Goal: Check status: Check status

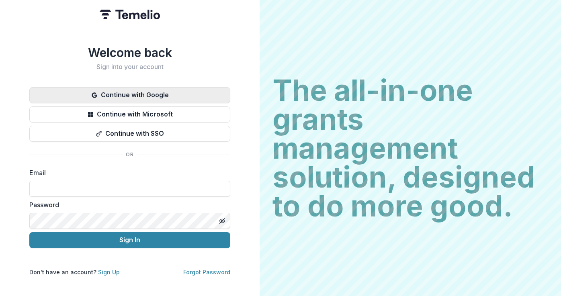
click at [168, 94] on button "Continue with Google" at bounding box center [129, 95] width 201 height 16
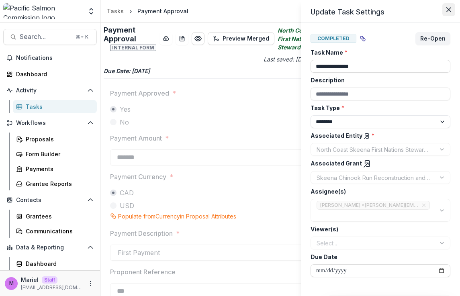
click at [450, 7] on icon "Close" at bounding box center [449, 9] width 5 height 5
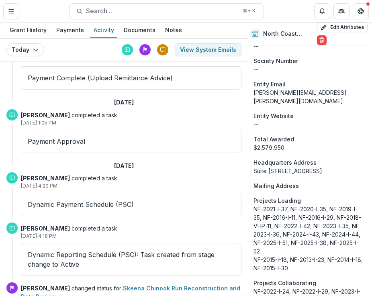
scroll to position [503, 1]
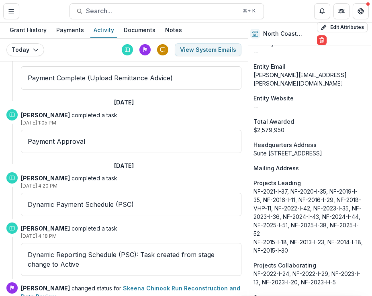
click at [160, 146] on div "Payment Approval" at bounding box center [131, 141] width 221 height 23
click at [57, 143] on p "Payment Approval" at bounding box center [131, 142] width 207 height 10
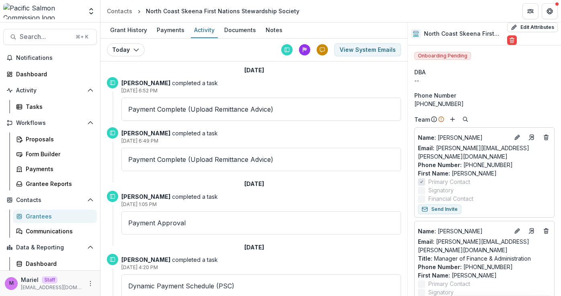
scroll to position [0, 0]
click at [146, 161] on p "Payment Complete (Upload Remittance Advice)" at bounding box center [261, 161] width 266 height 10
click at [207, 161] on p "Payment Complete (Upload Remittance Advice)" at bounding box center [261, 161] width 266 height 10
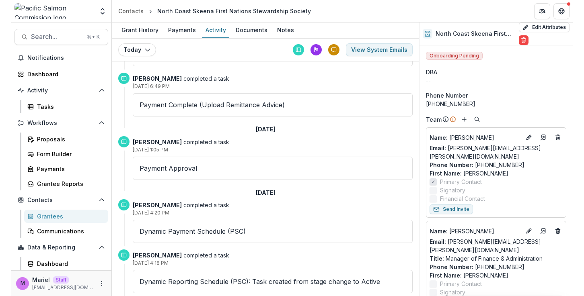
scroll to position [56, 0]
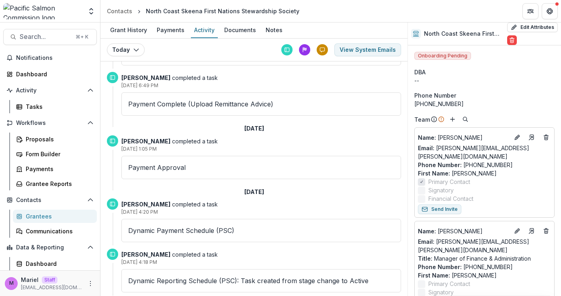
click at [207, 161] on div "Payment Approval" at bounding box center [261, 167] width 280 height 23
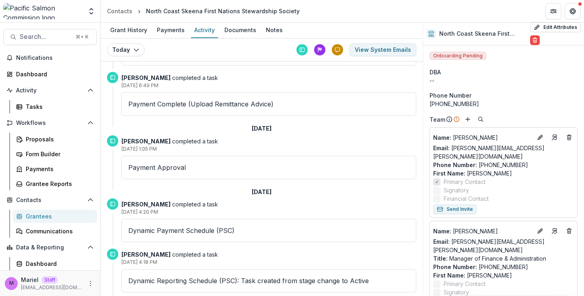
click at [141, 141] on strong "[PERSON_NAME]" at bounding box center [145, 141] width 49 height 7
drag, startPoint x: 148, startPoint y: 142, endPoint x: 129, endPoint y: 142, distance: 19.7
click at [129, 142] on strong "[PERSON_NAME]" at bounding box center [145, 141] width 49 height 7
click at [260, 104] on p "Payment Complete (Upload Remittance Advice)" at bounding box center [268, 104] width 281 height 10
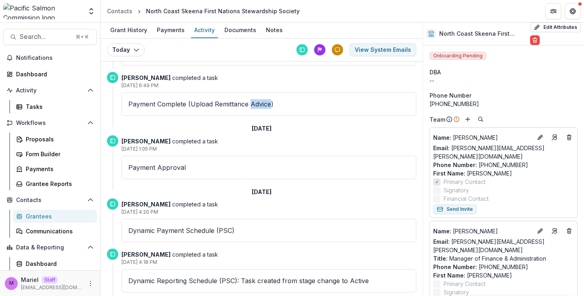
click at [260, 104] on p "Payment Complete (Upload Remittance Advice)" at bounding box center [268, 104] width 281 height 10
click at [292, 105] on p "Payment Complete (Upload Remittance Advice)" at bounding box center [268, 104] width 281 height 10
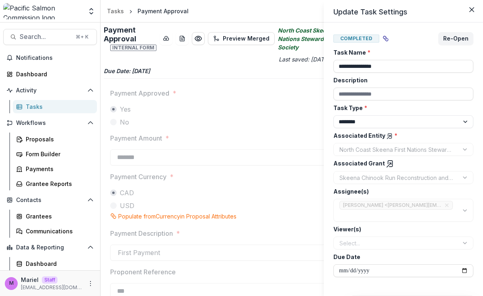
click at [254, 69] on div "**********" at bounding box center [241, 148] width 483 height 296
click at [391, 13] on header "Update Task Settings" at bounding box center [403, 11] width 159 height 23
